Goal: Information Seeking & Learning: Learn about a topic

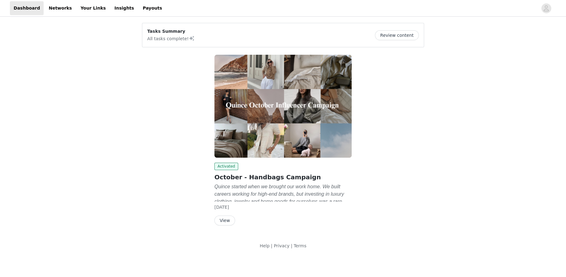
click at [223, 220] on button "View" at bounding box center [224, 221] width 21 height 10
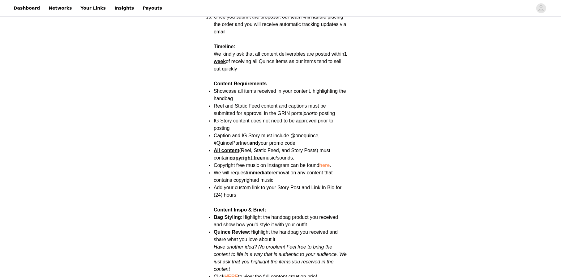
scroll to position [679, 0]
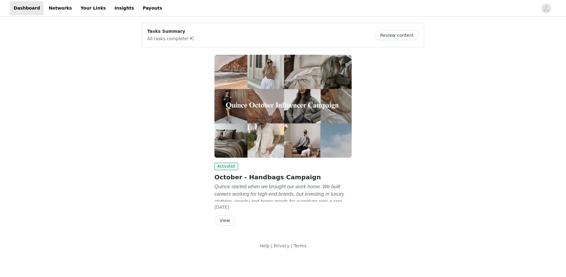
click at [228, 220] on button "View" at bounding box center [224, 221] width 21 height 10
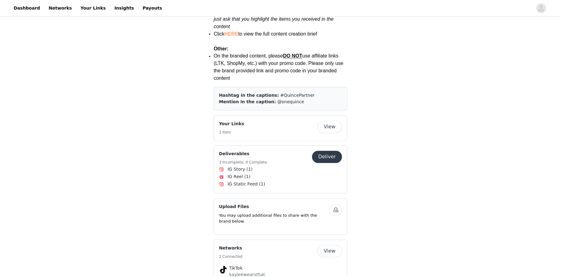
scroll to position [928, 0]
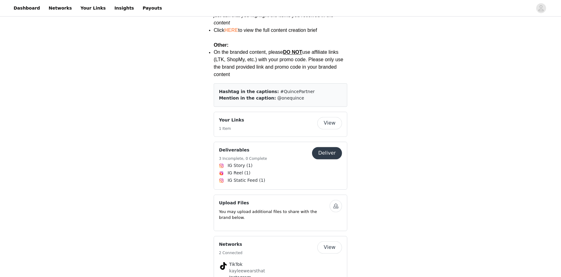
click at [331, 117] on button "View" at bounding box center [329, 123] width 25 height 12
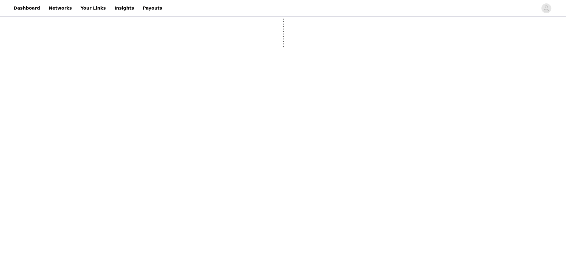
select select "12"
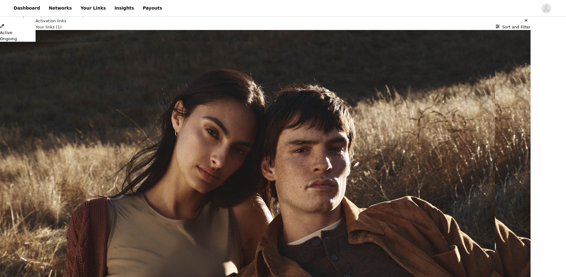
click at [4, 6] on button "Close" at bounding box center [2, 3] width 4 height 6
